Goal: Task Accomplishment & Management: Use online tool/utility

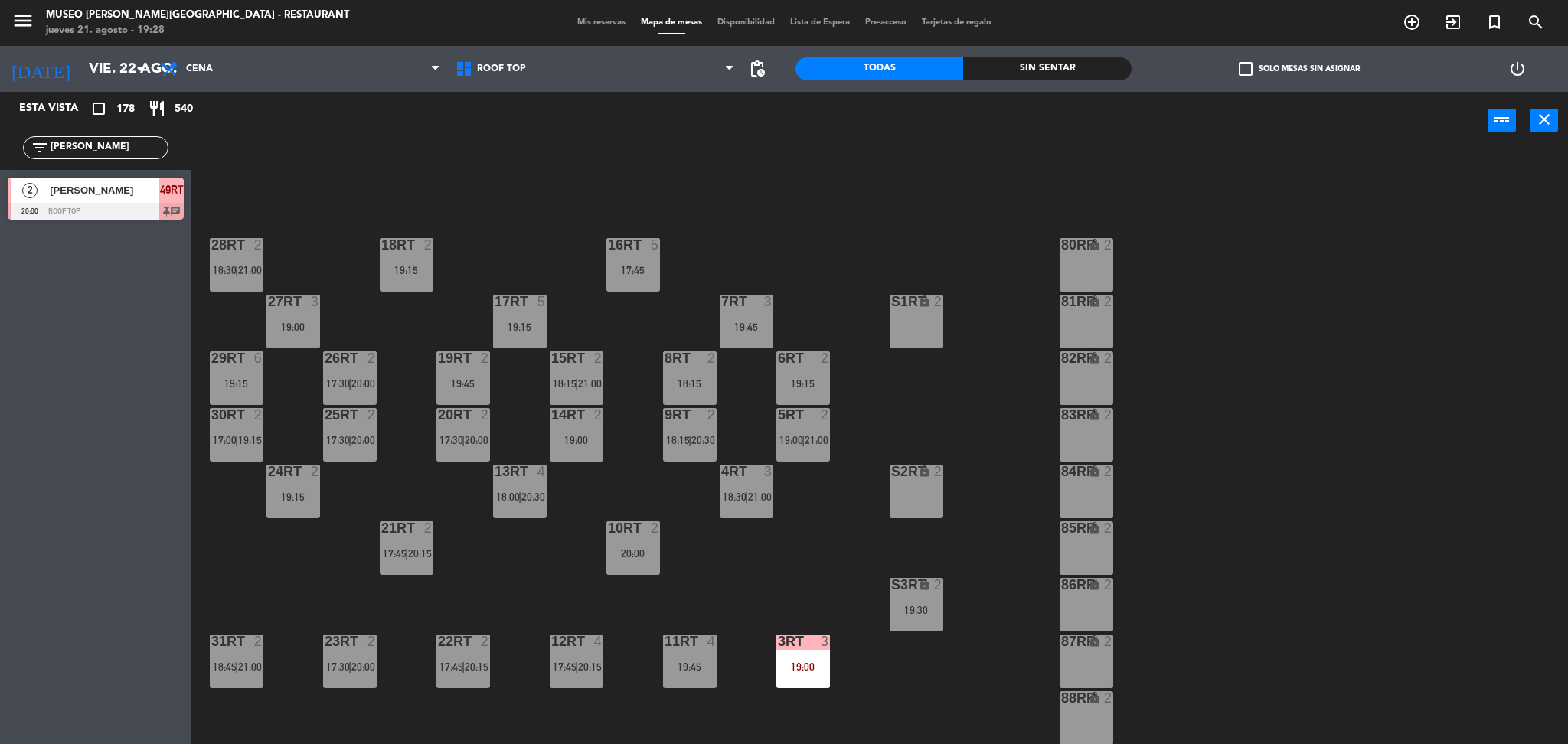
scroll to position [562, 0]
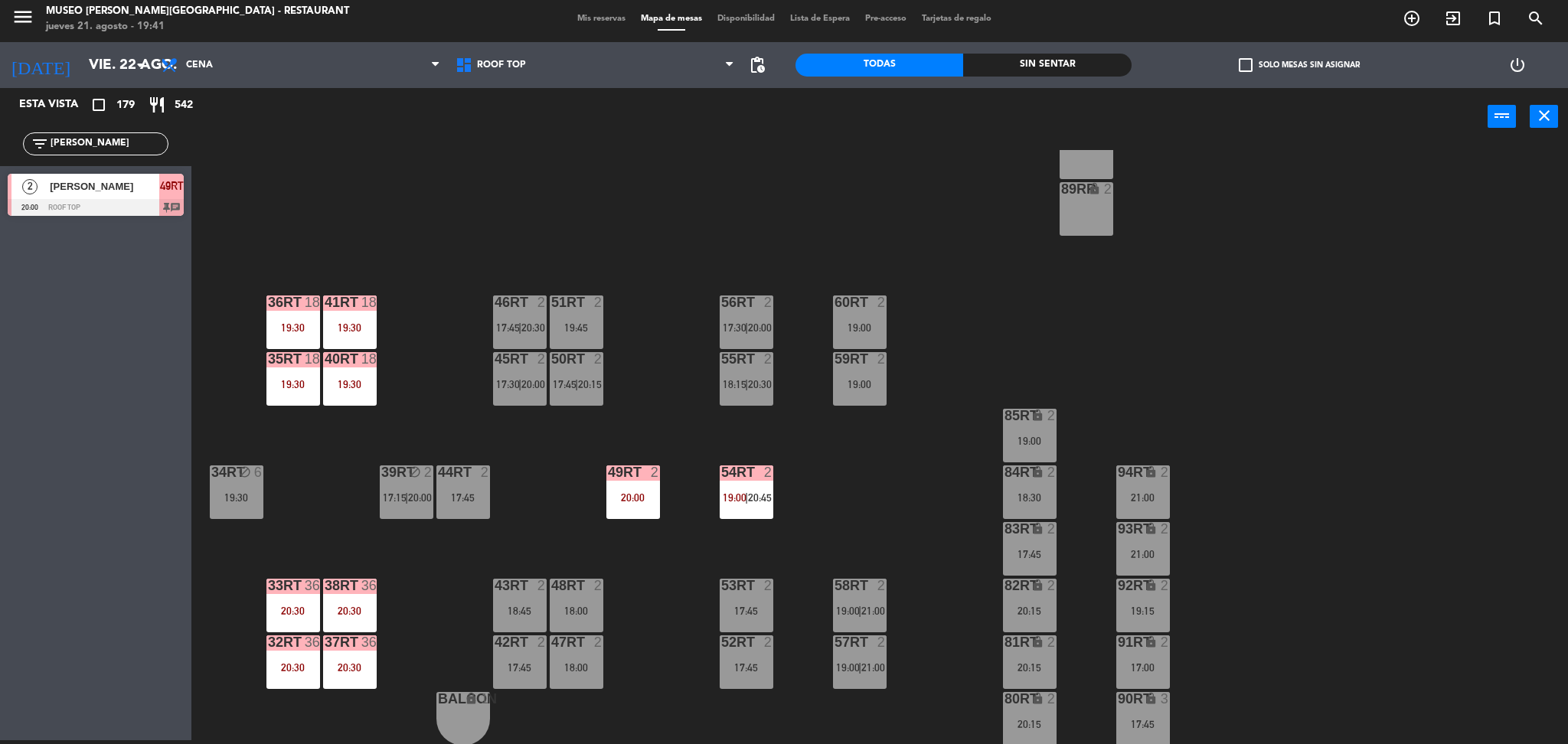
click at [1255, 64] on label "check_box_outline_blank Solo mesas sin asignar" at bounding box center [1299, 65] width 121 height 13
click at [1300, 65] on input "check_box_outline_blank Solo mesas sin asignar" at bounding box center [1300, 65] width 0 height 0
drag, startPoint x: 108, startPoint y: 145, endPoint x: 0, endPoint y: 129, distance: 109.2
click at [0, 129] on div "filter_list [PERSON_NAME]" at bounding box center [95, 143] width 192 height 45
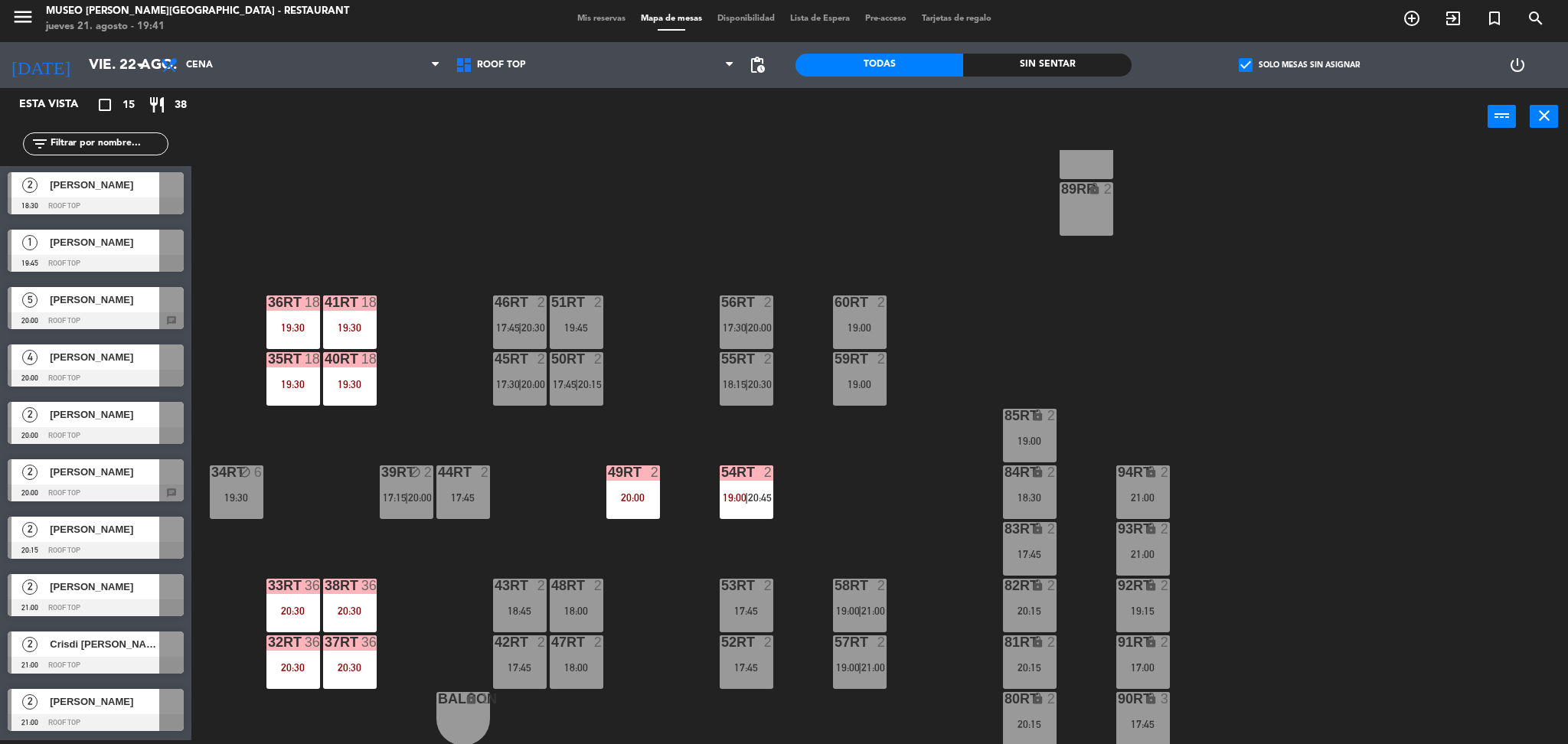
scroll to position [0, 0]
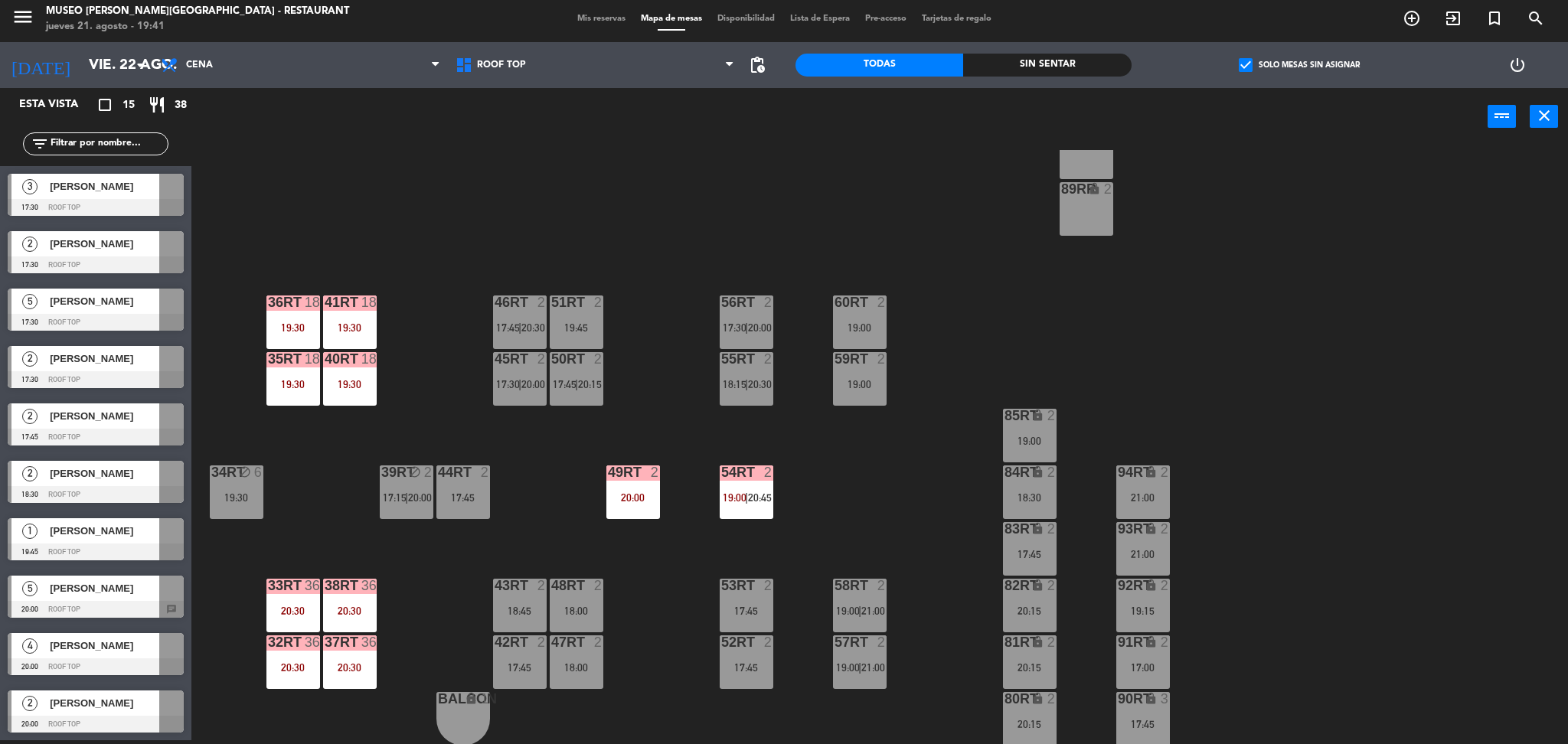
click at [319, 516] on div "18RT 2 19:15 16RT 5 17:45 28RT 2 18:30 | 21:00 80RR lock 2 27RT 3 19:00 7RT 3 1…" at bounding box center [887, 447] width 1361 height 595
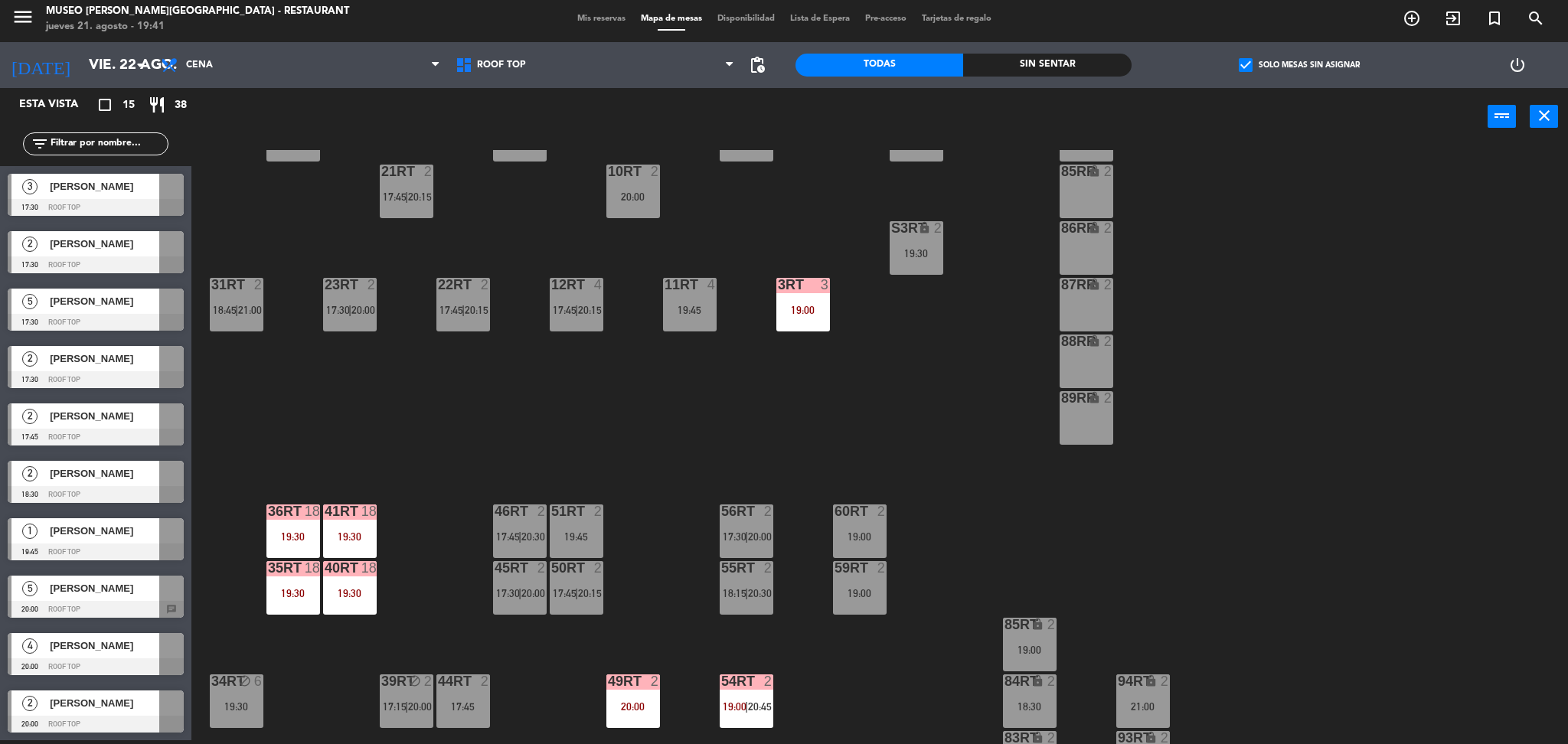
scroll to position [562, 0]
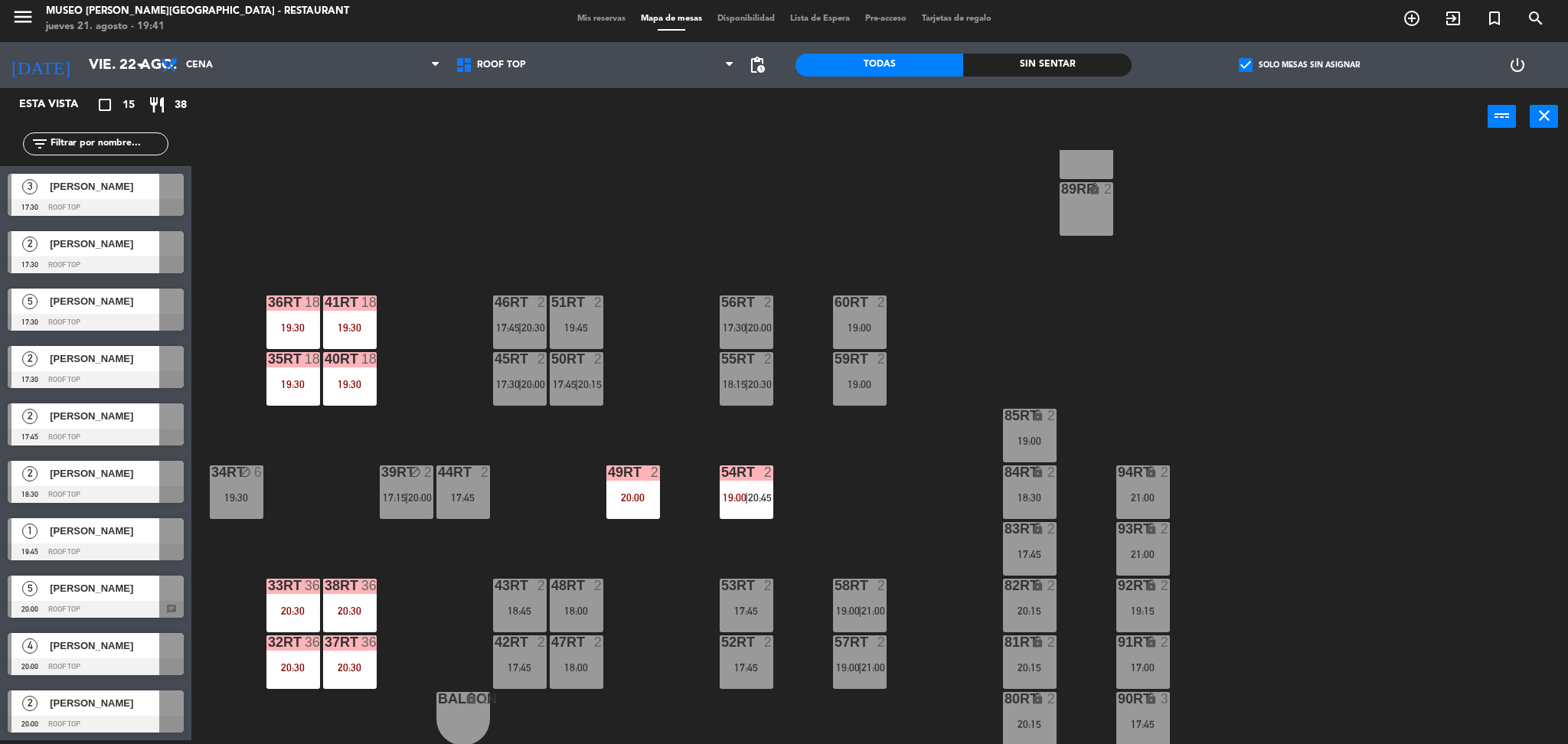
click at [343, 389] on div "19:30" at bounding box center [350, 384] width 54 height 11
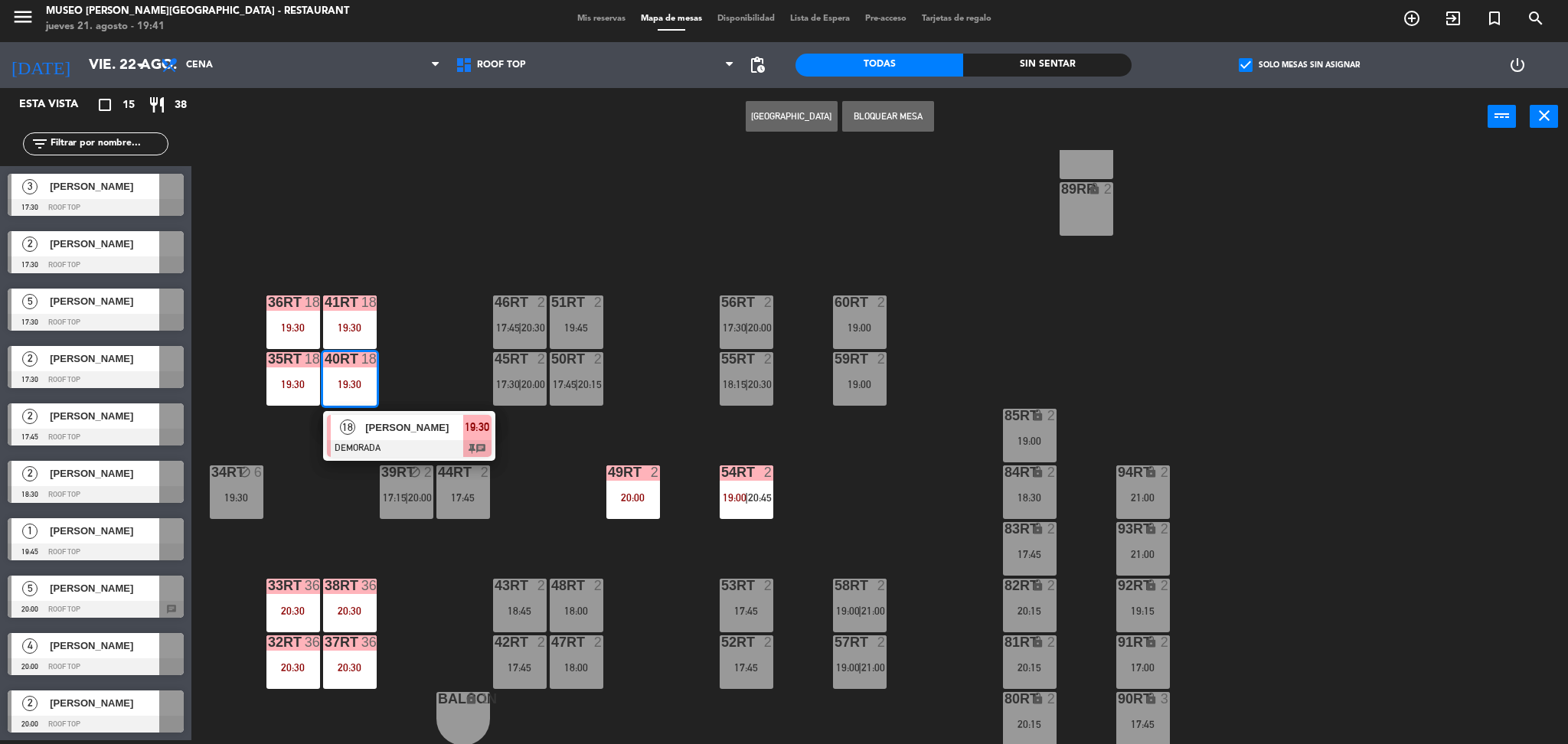
click at [409, 434] on span "[PERSON_NAME]" at bounding box center [414, 427] width 98 height 16
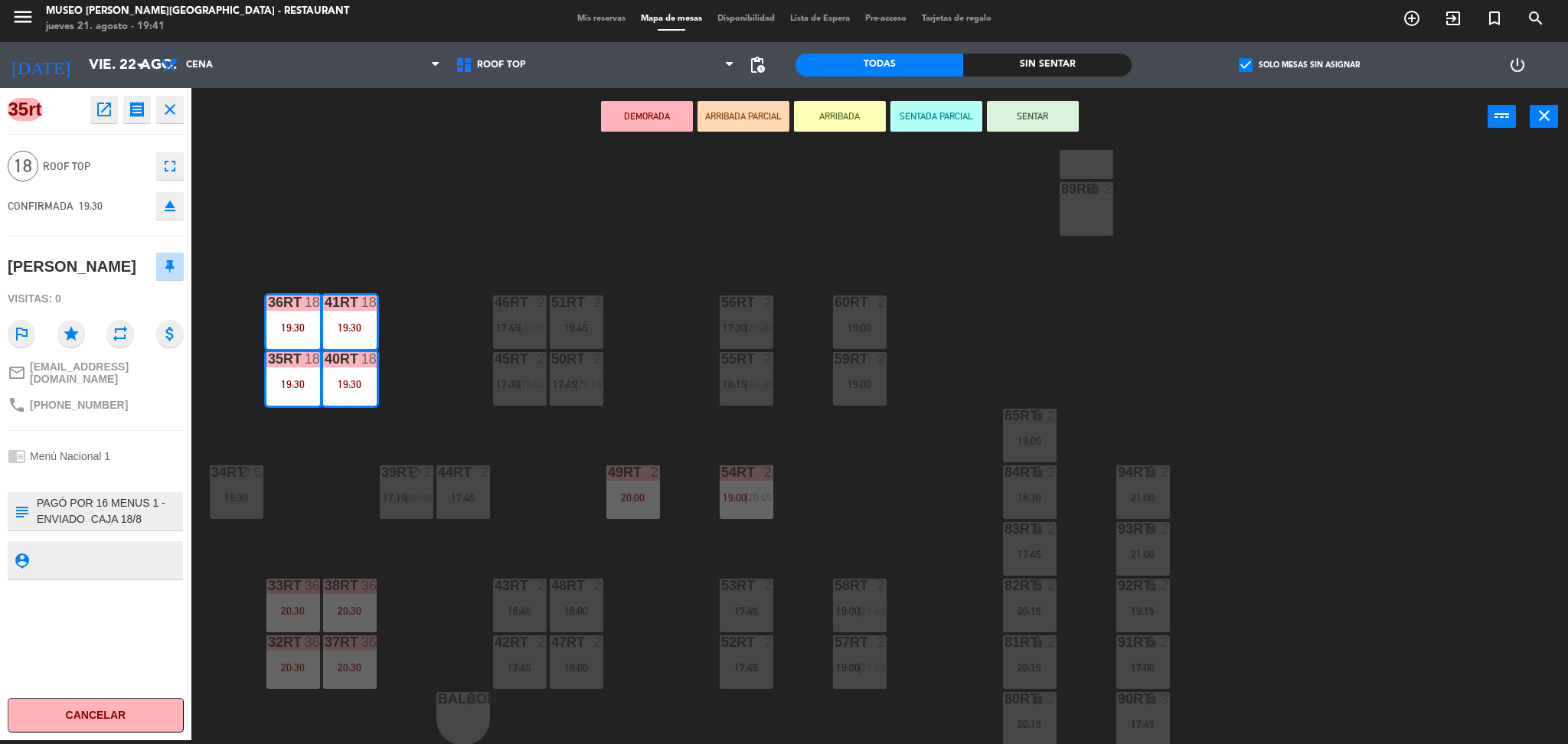
click at [466, 232] on div "18RT 2 19:15 16RT 5 17:45 28RT 2 18:30 | 21:00 80RR lock 2 27RT 3 19:00 7RT 3 1…" at bounding box center [887, 447] width 1361 height 595
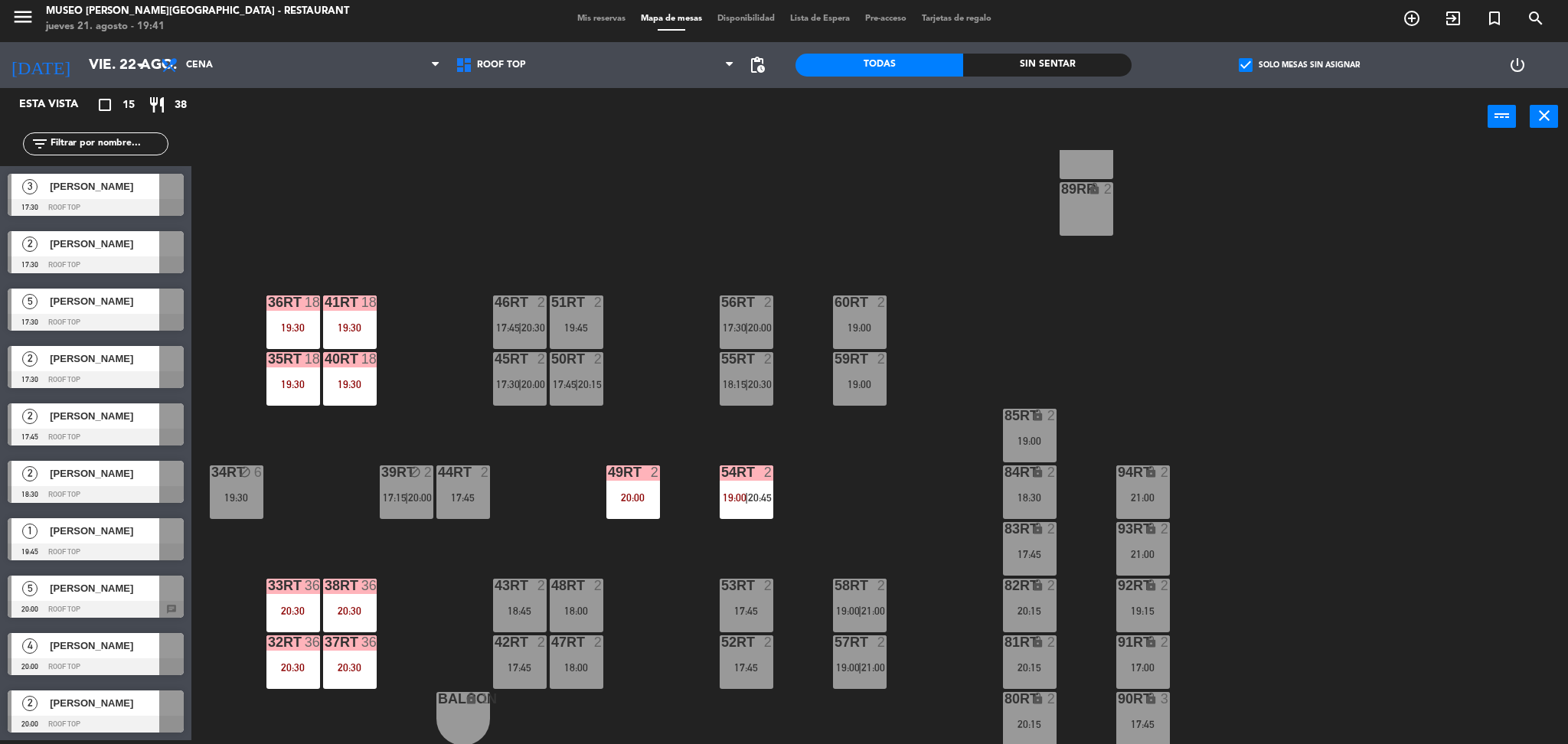
click at [132, 137] on input "text" at bounding box center [108, 144] width 119 height 17
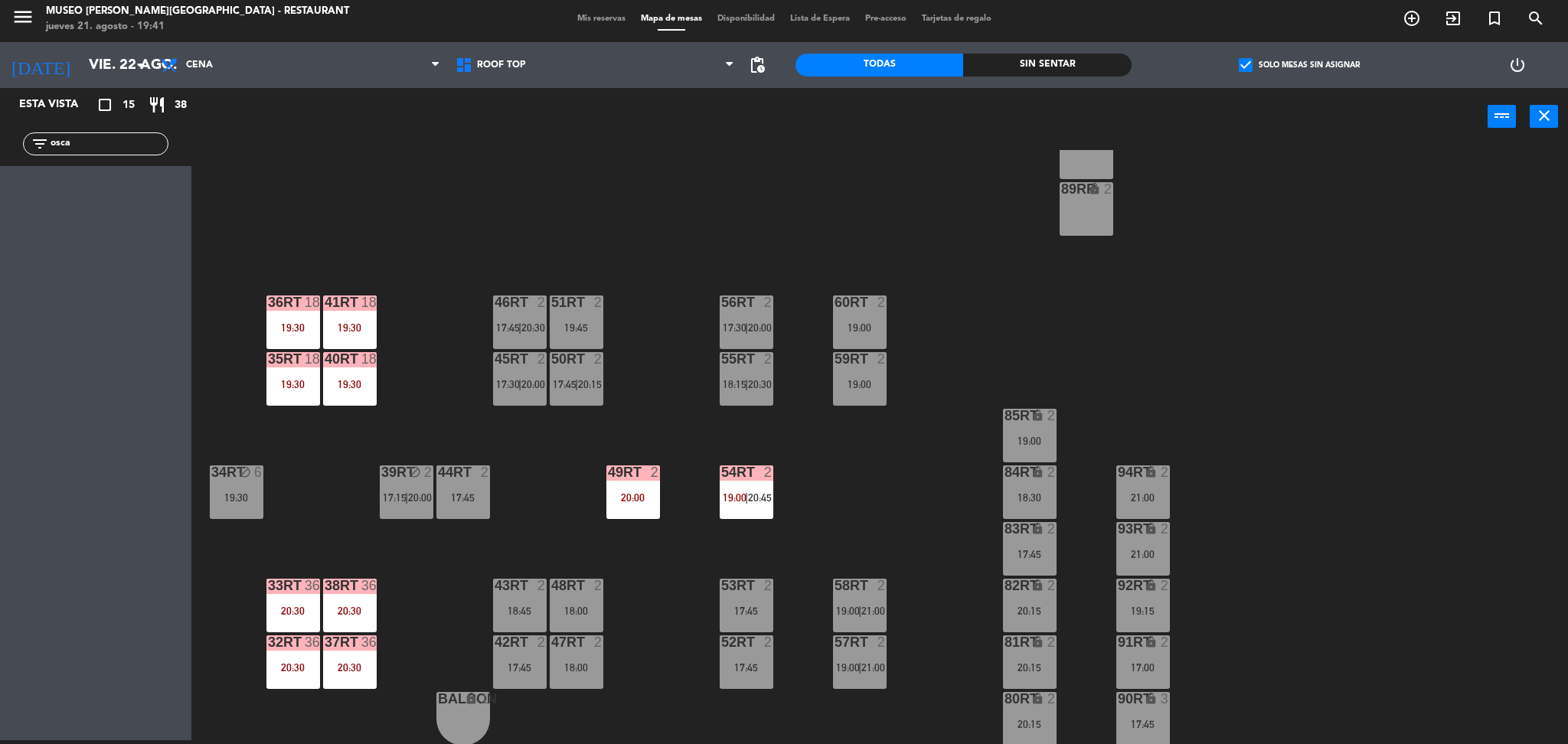
type input "osca"
click at [339, 390] on div "40RT 18 19:30" at bounding box center [350, 379] width 54 height 54
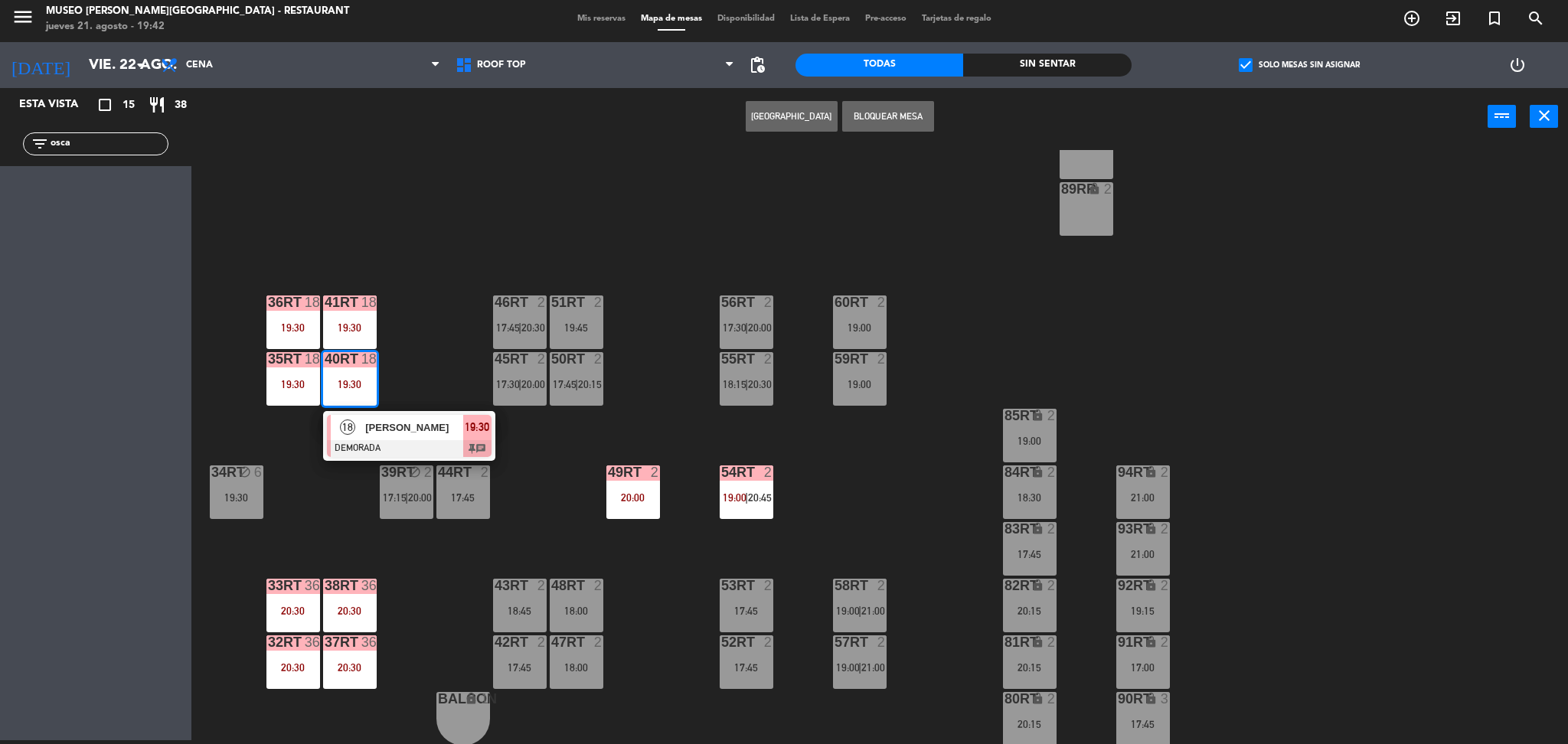
click at [440, 435] on div "[PERSON_NAME]" at bounding box center [414, 428] width 100 height 25
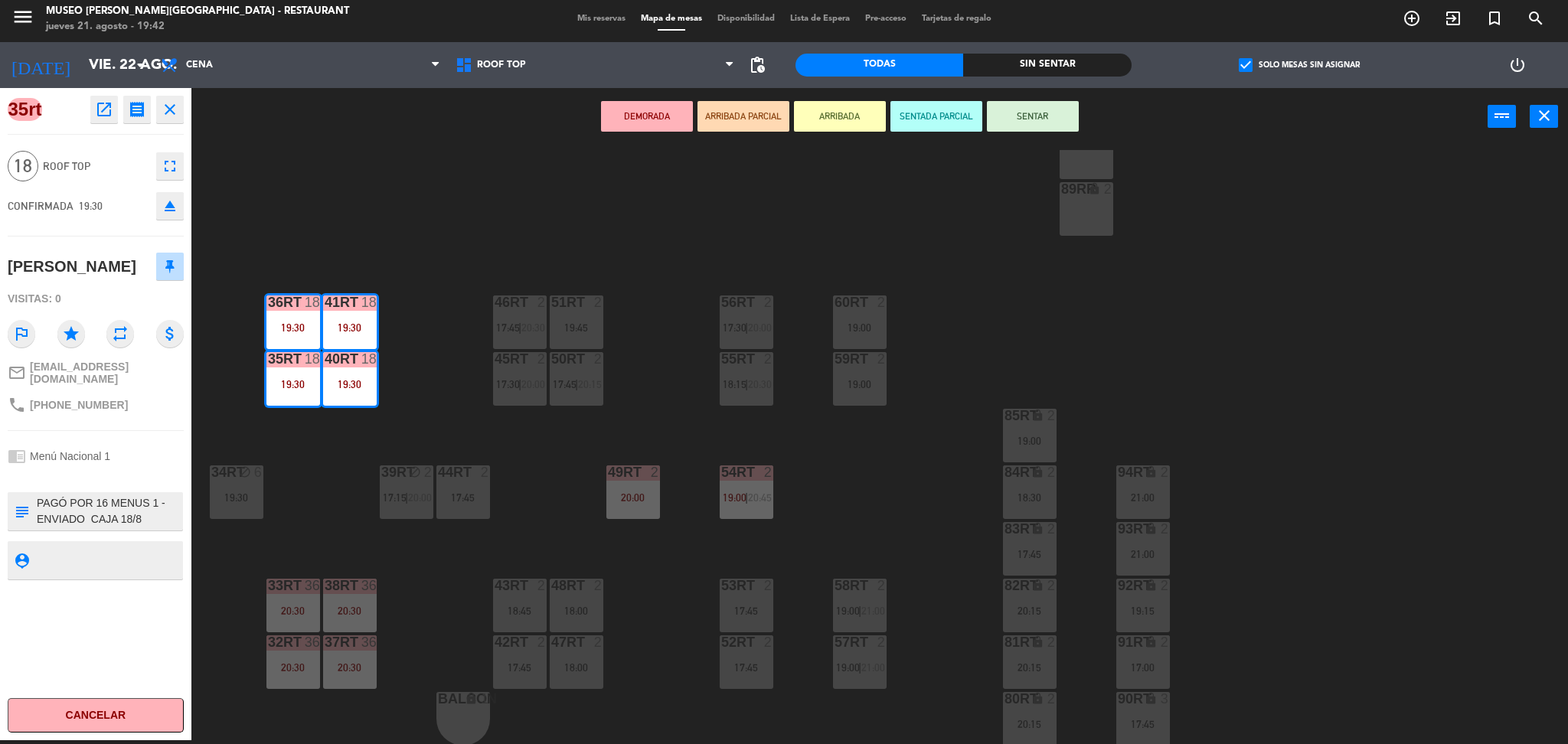
click at [400, 582] on div "18RT 2 19:15 16RT 5 17:45 28RT 2 18:30 | 21:00 80RR lock 2 27RT 3 19:00 7RT 3 1…" at bounding box center [887, 447] width 1361 height 595
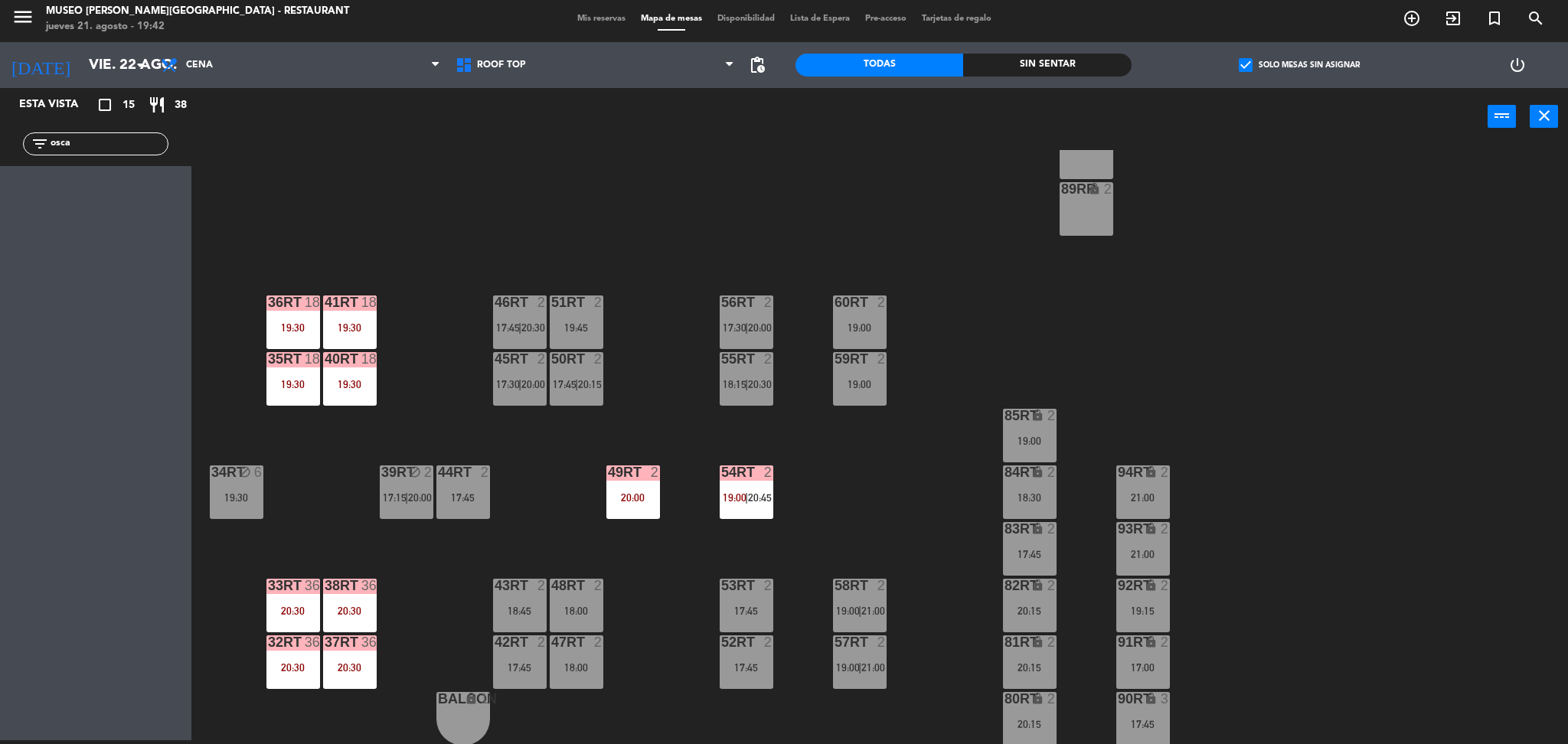
click at [360, 593] on div "38rt 36 20:30" at bounding box center [350, 606] width 54 height 54
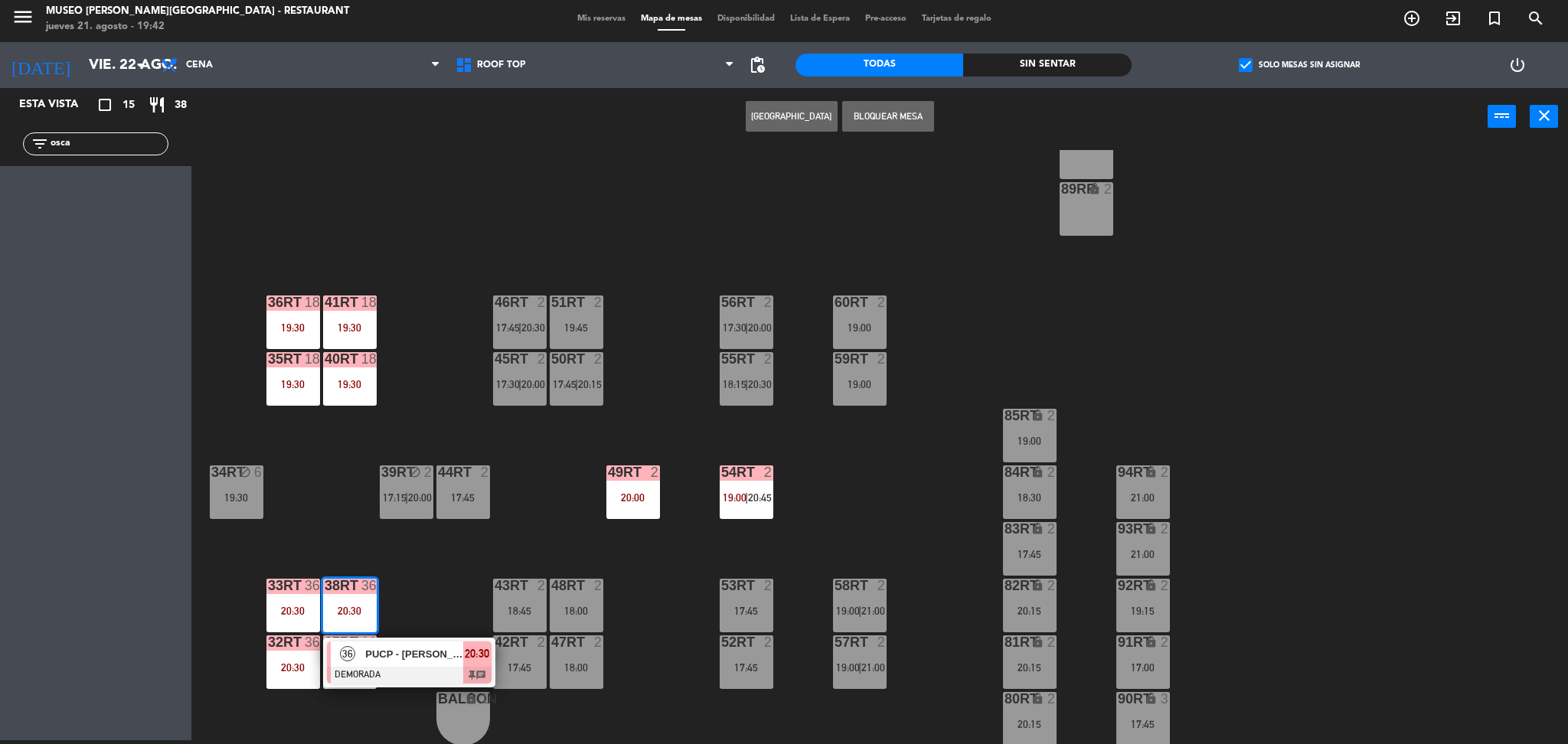
click at [398, 649] on span "PUCP - [PERSON_NAME]" at bounding box center [414, 654] width 98 height 16
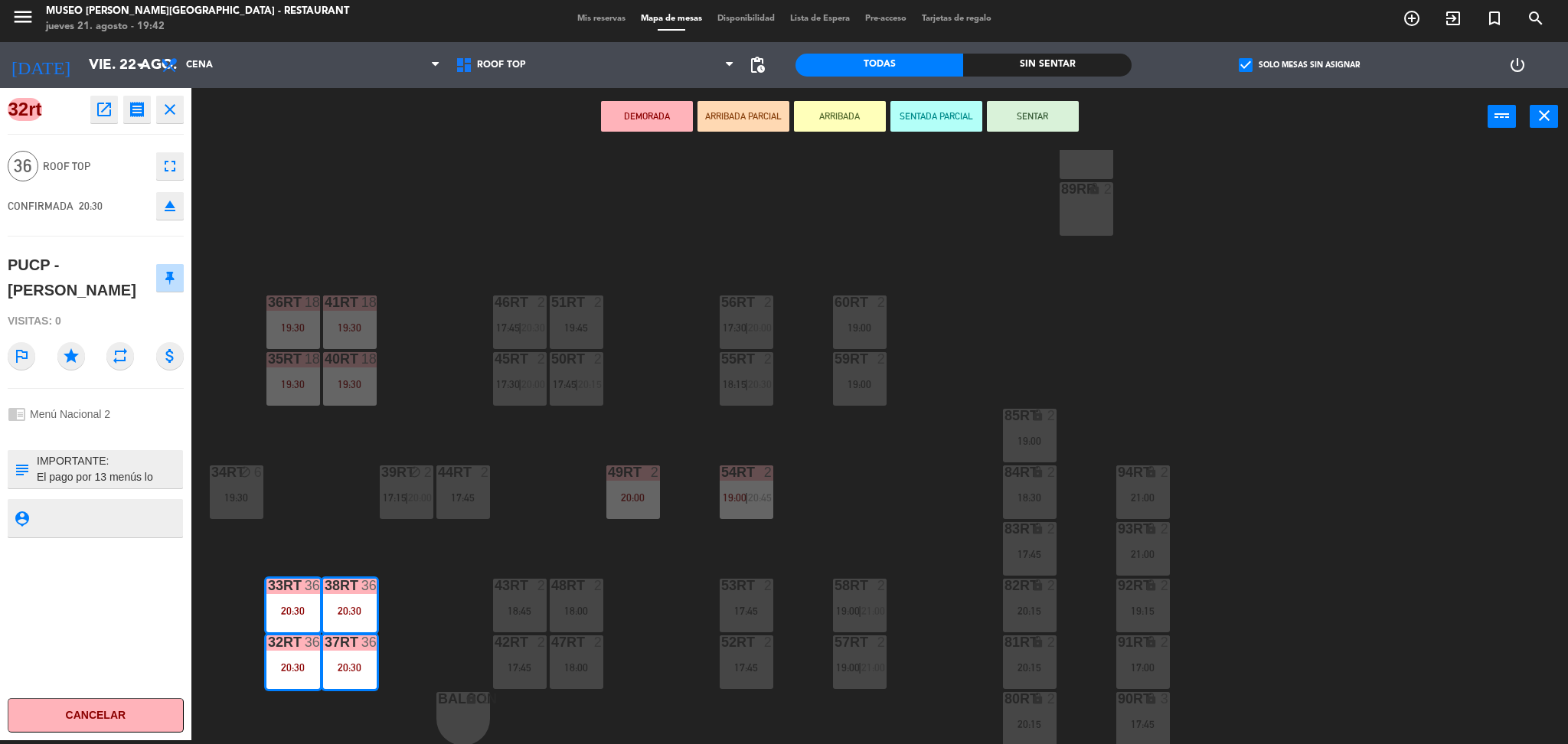
click at [96, 111] on icon "open_in_new" at bounding box center [105, 110] width 19 height 19
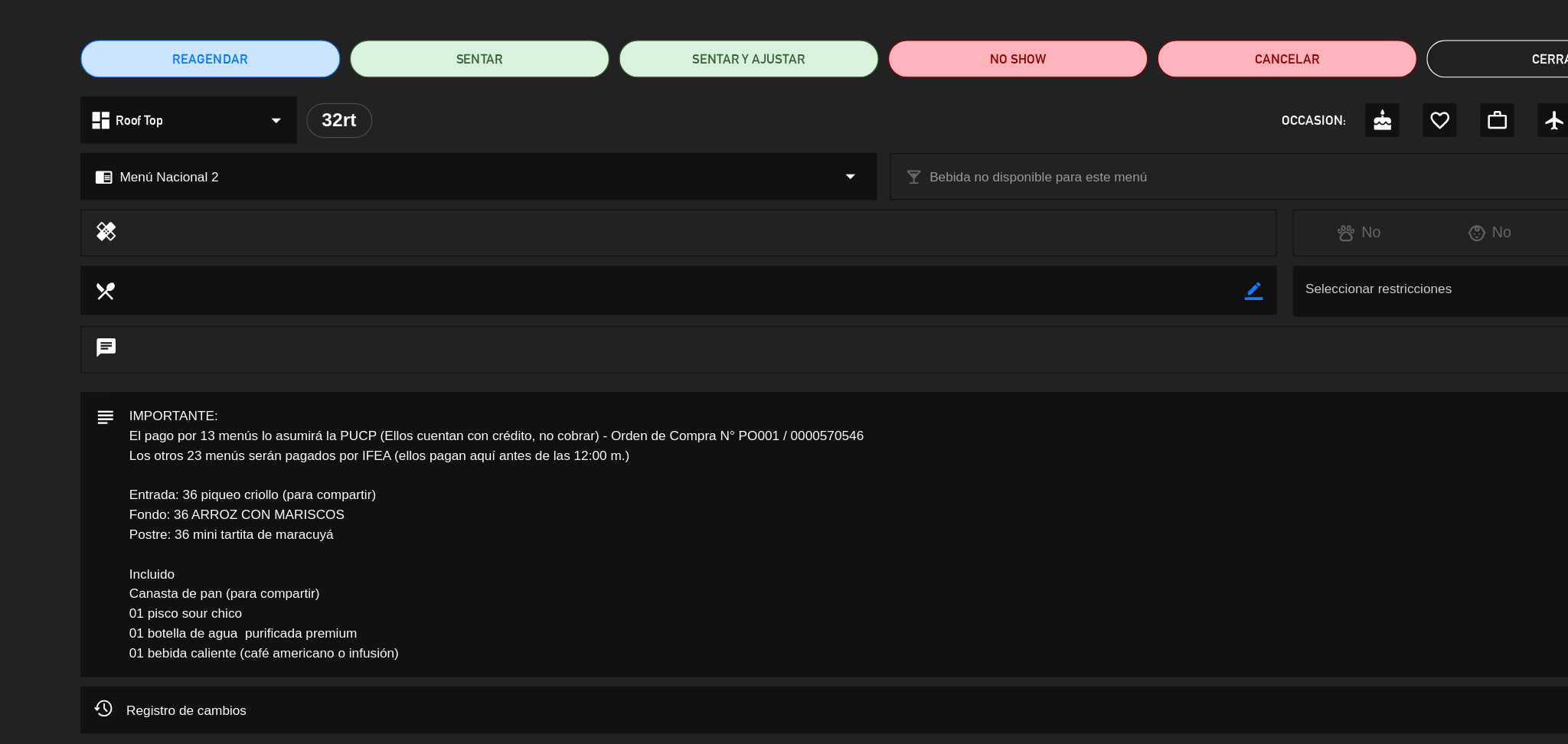
scroll to position [0, 0]
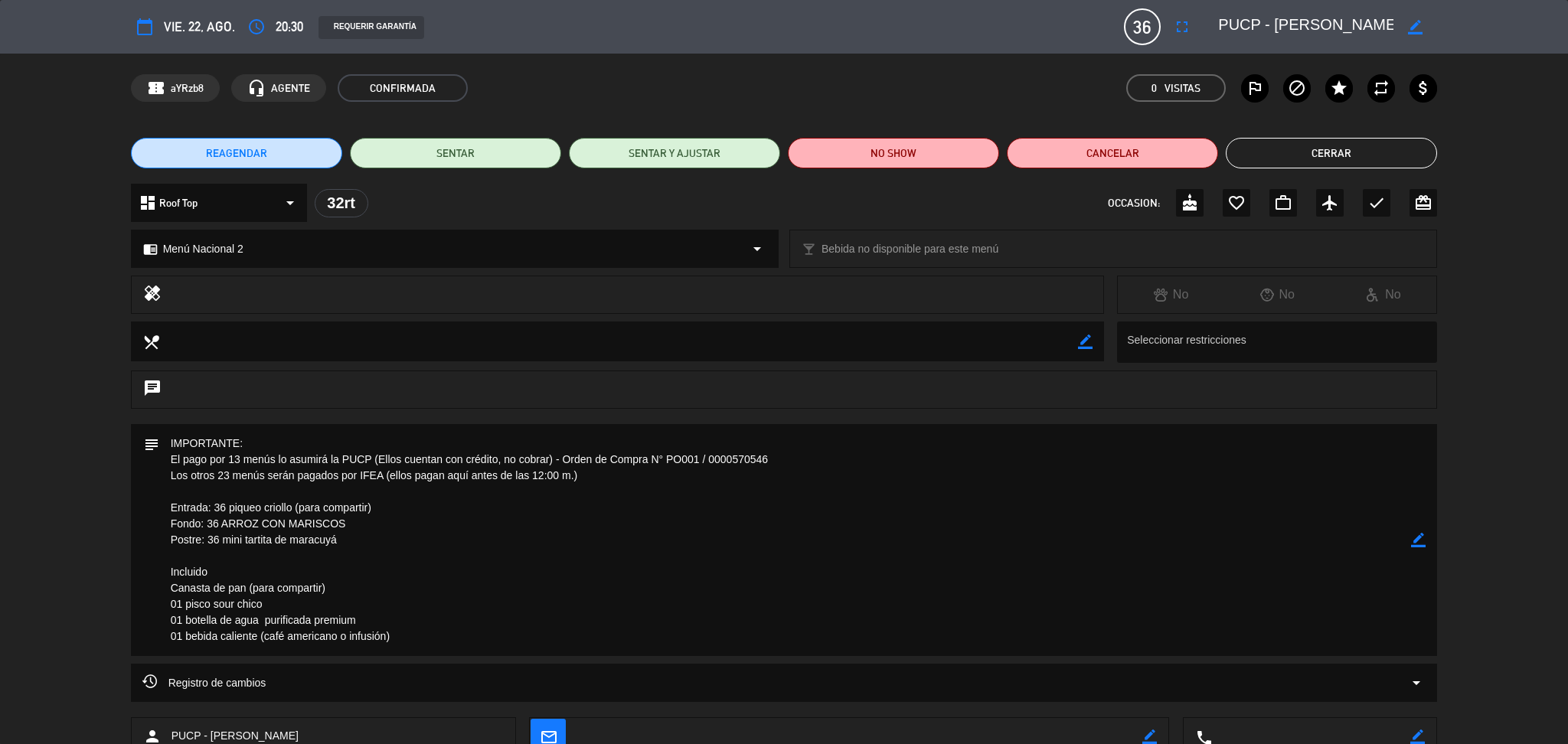
click at [1282, 144] on button "Cerrar" at bounding box center [1332, 153] width 211 height 30
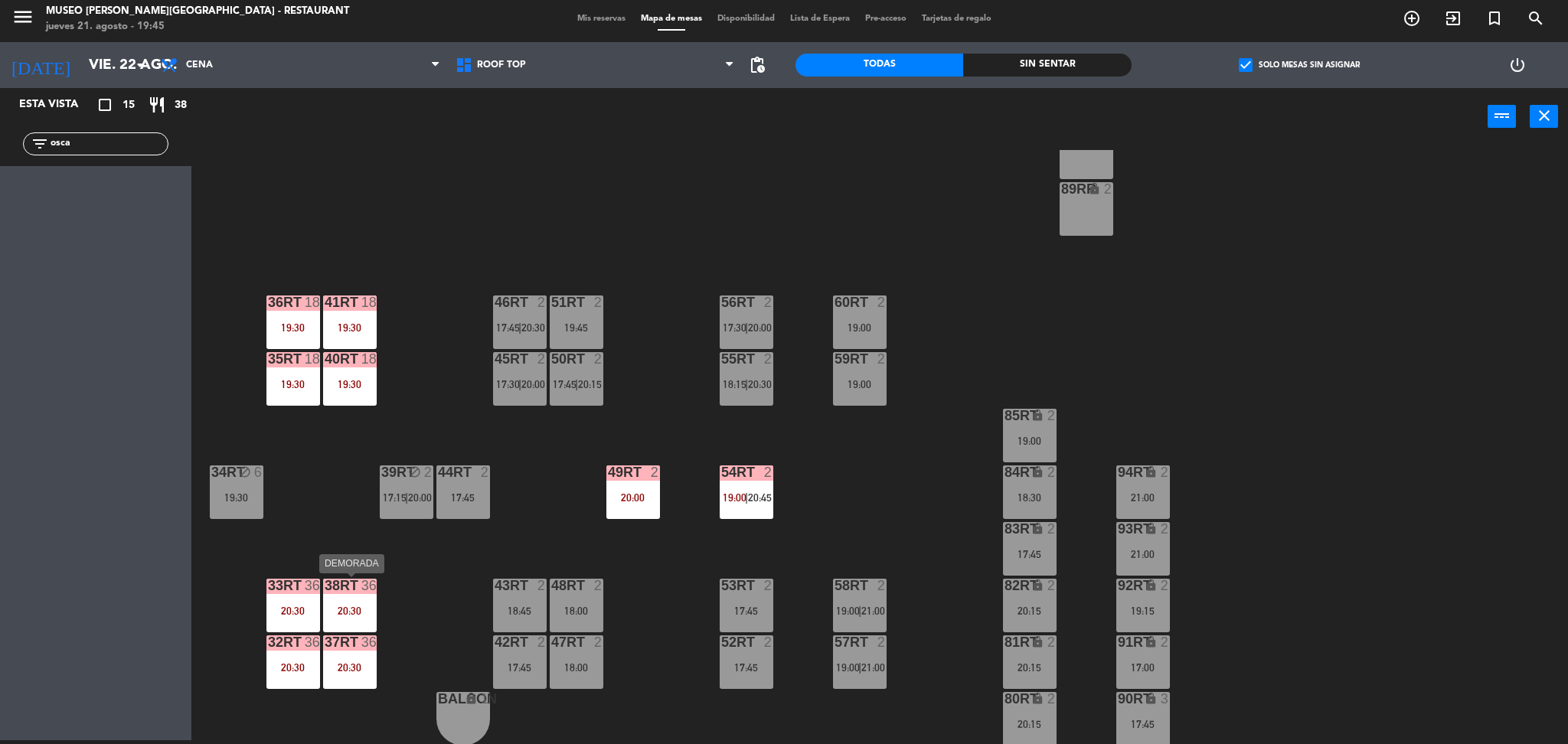
click at [346, 593] on div "38rt 36 20:30" at bounding box center [350, 606] width 54 height 54
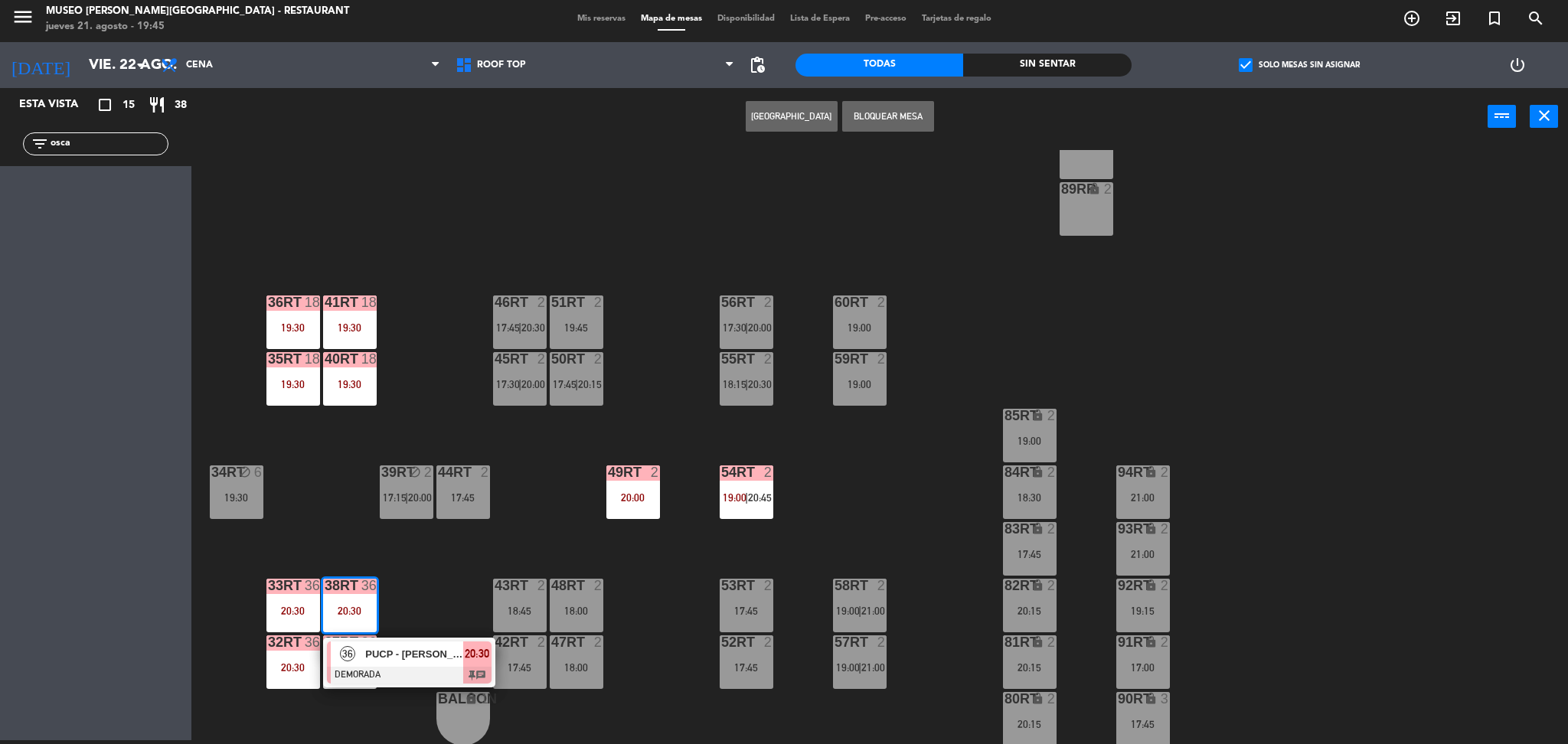
click at [402, 668] on div at bounding box center [408, 675] width 165 height 17
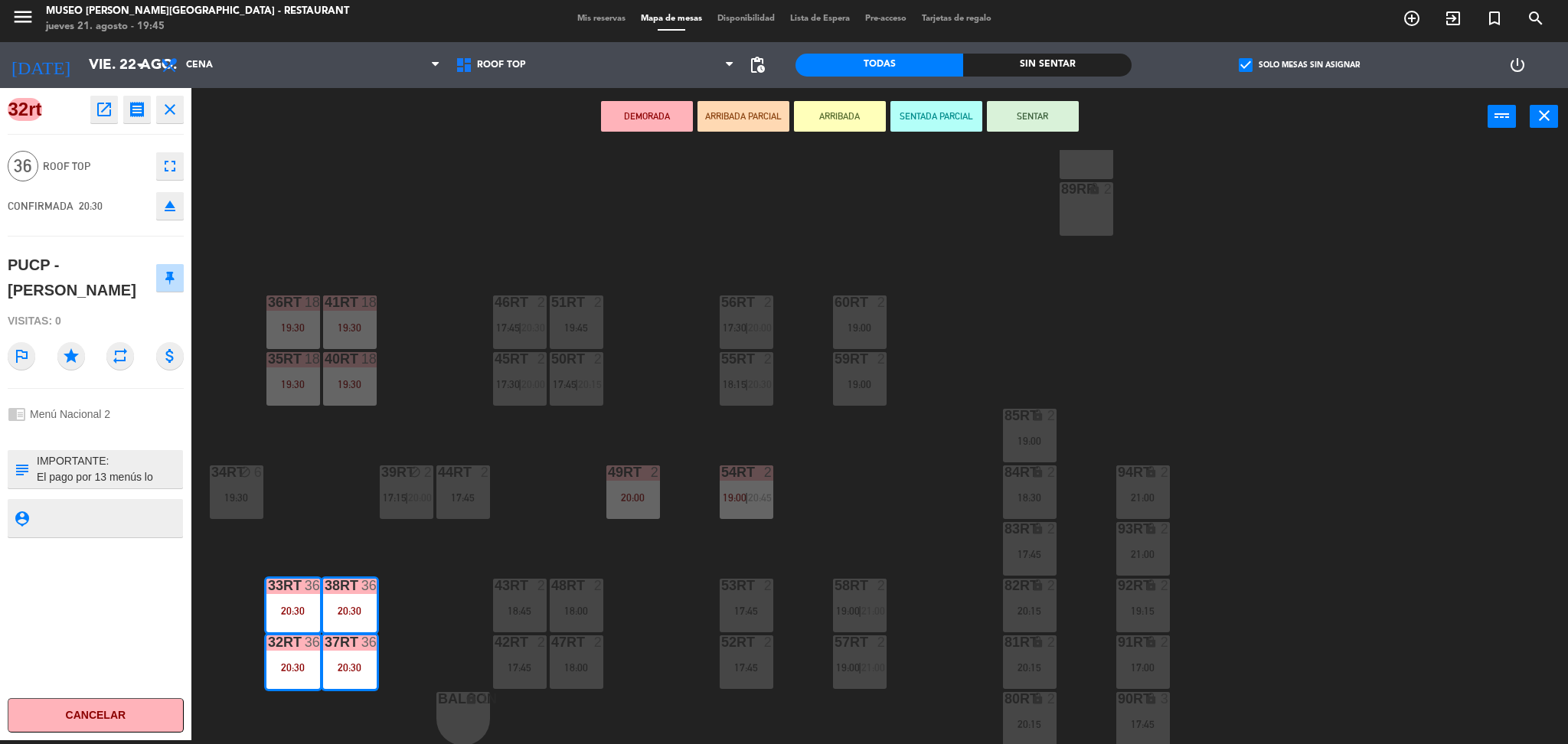
click at [421, 614] on div "18RT 2 19:15 16RT 5 17:45 28RT 2 18:30 | 21:00 80RR lock 2 27RT 3 19:00 7RT 3 1…" at bounding box center [887, 447] width 1361 height 595
